Goal: Information Seeking & Learning: Learn about a topic

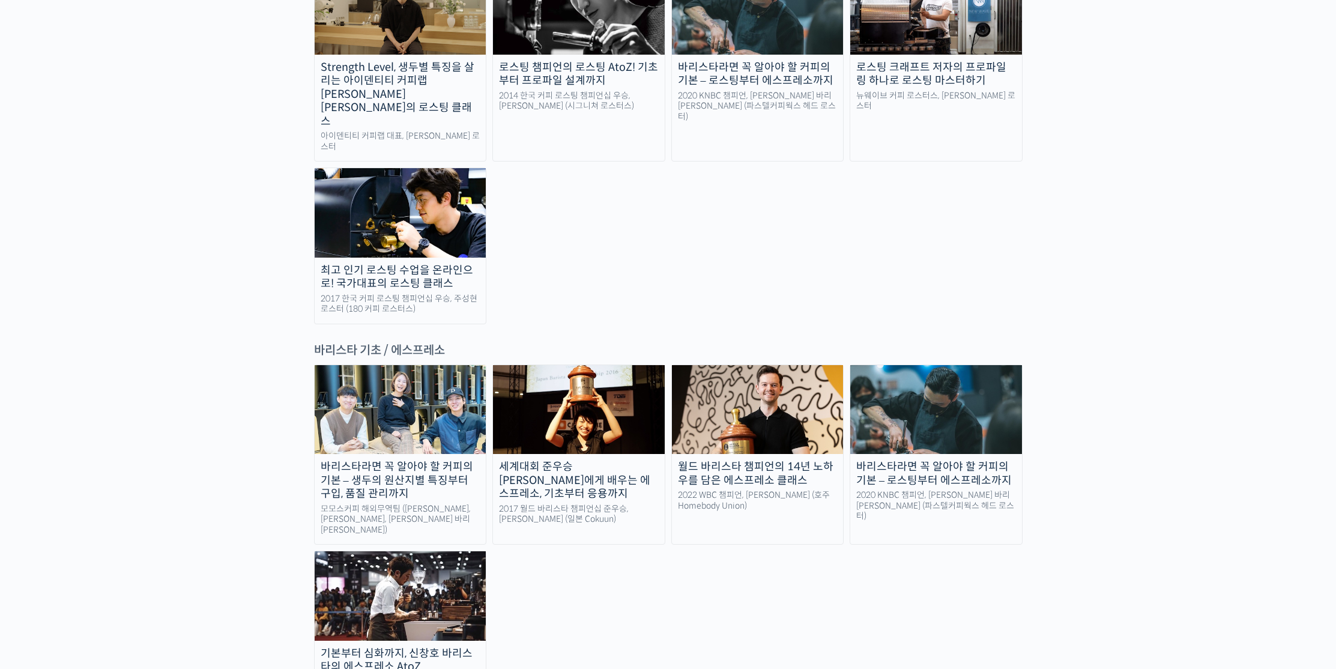
scroll to position [1354, 0]
click at [392, 365] on img at bounding box center [401, 409] width 172 height 89
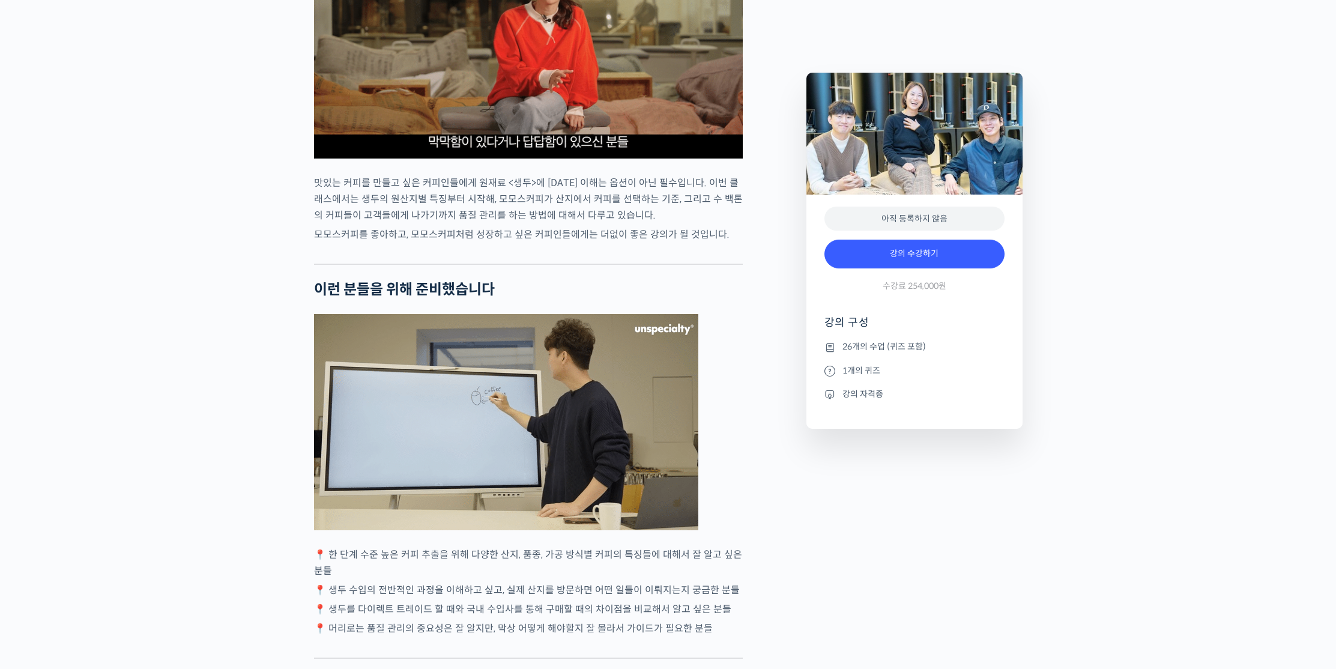
scroll to position [2412, 0]
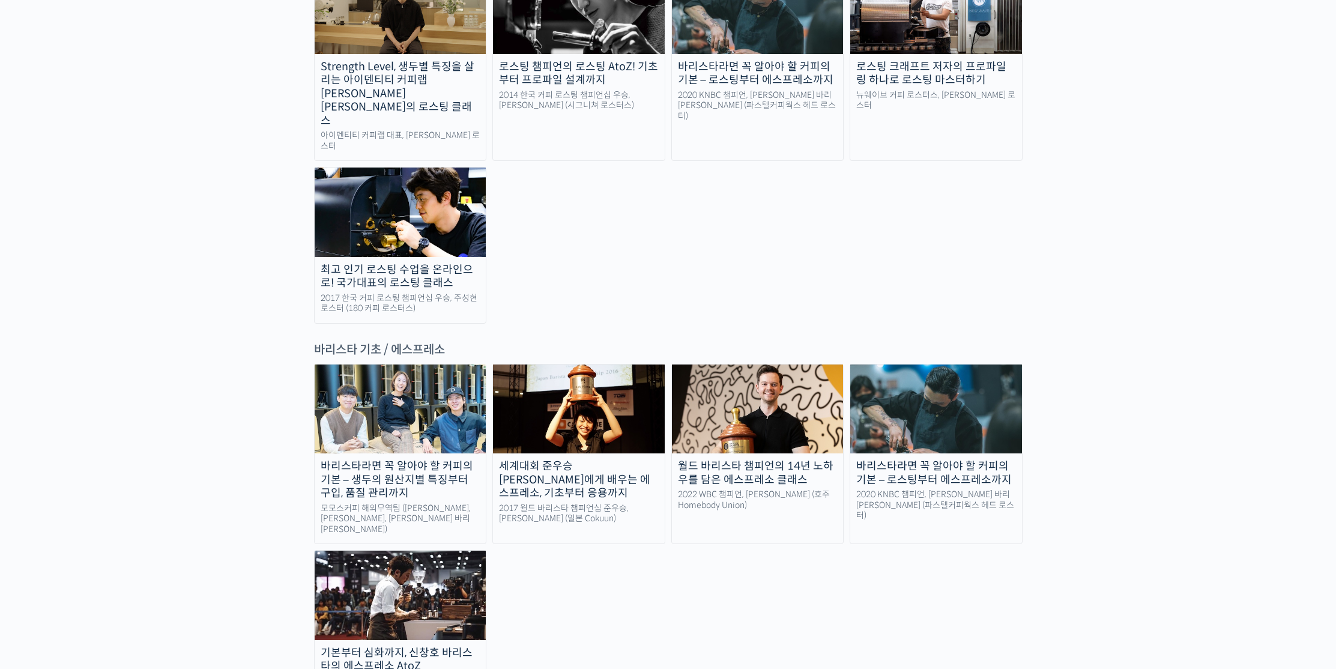
click at [428, 551] on img at bounding box center [401, 595] width 172 height 89
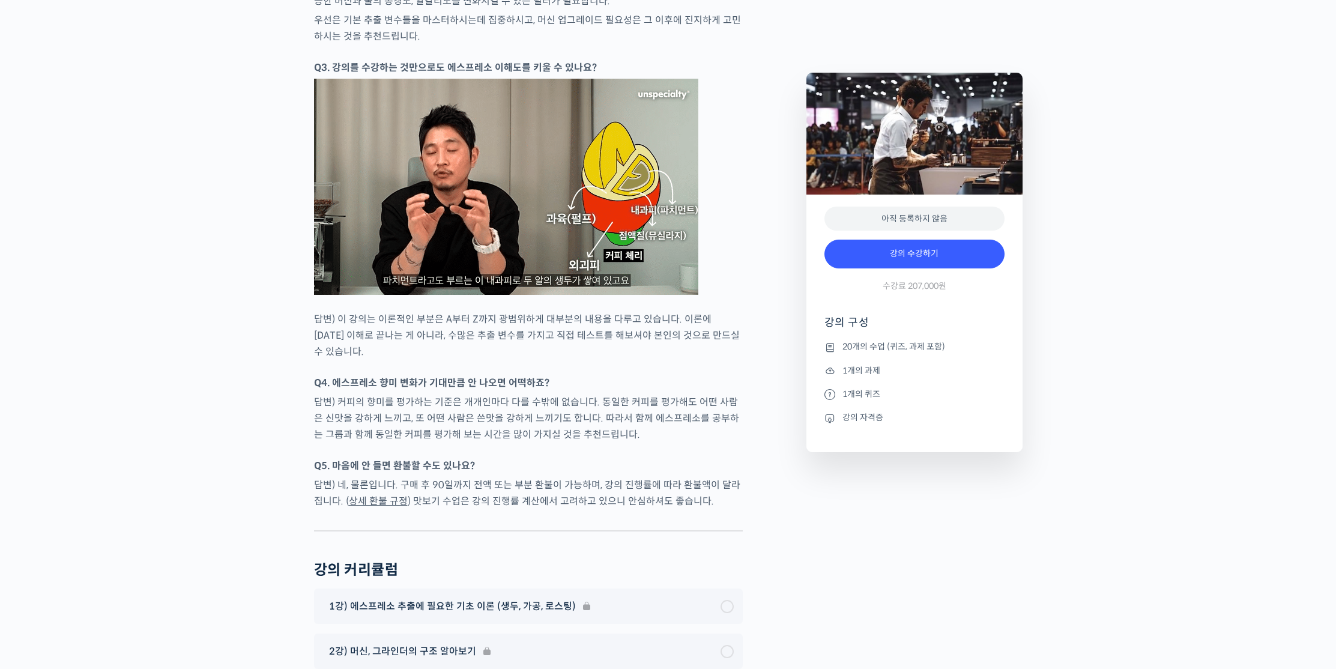
scroll to position [5525, 0]
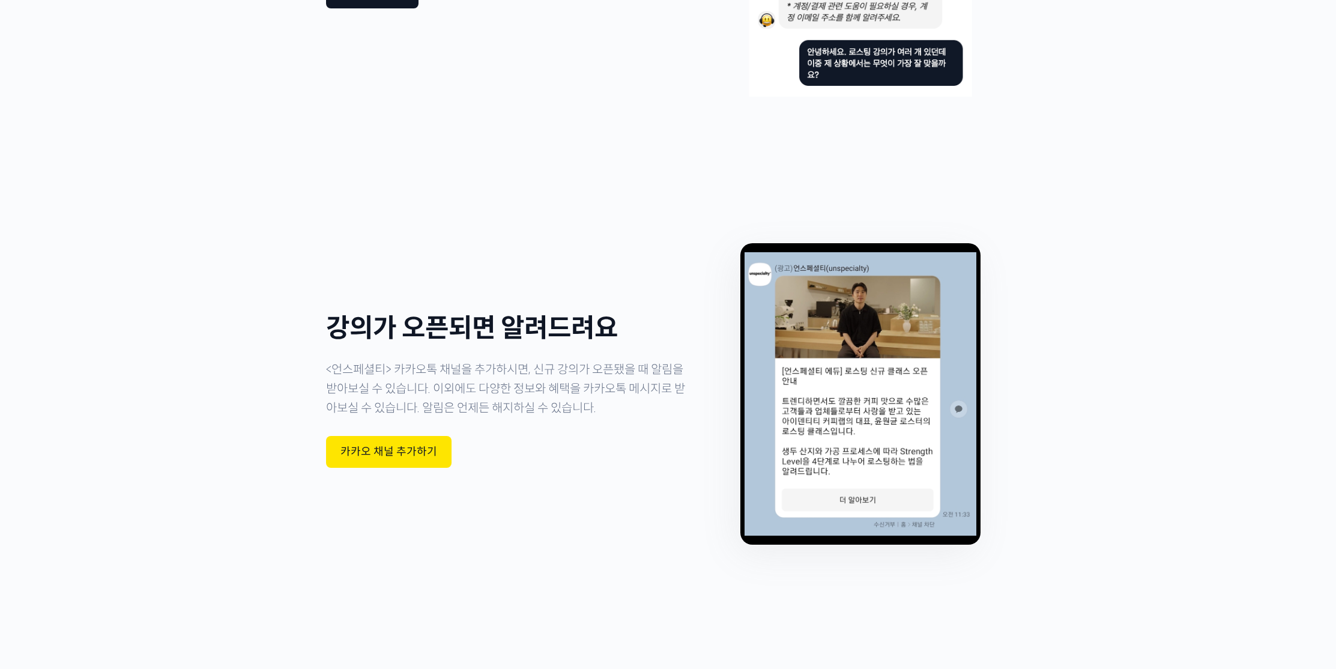
scroll to position [3355, 0]
